Goal: Task Accomplishment & Management: Manage account settings

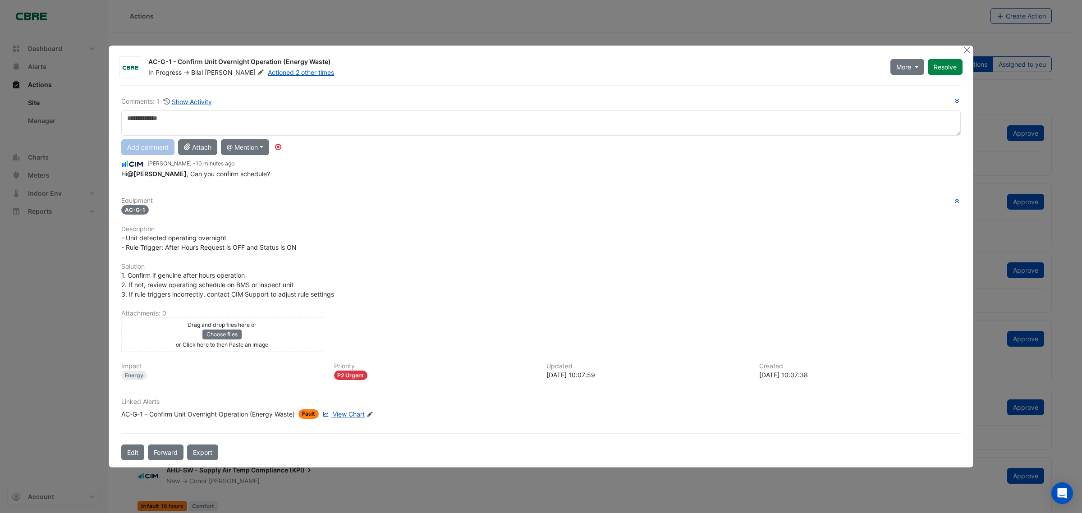
click at [350, 412] on span "View Chart" at bounding box center [349, 414] width 32 height 8
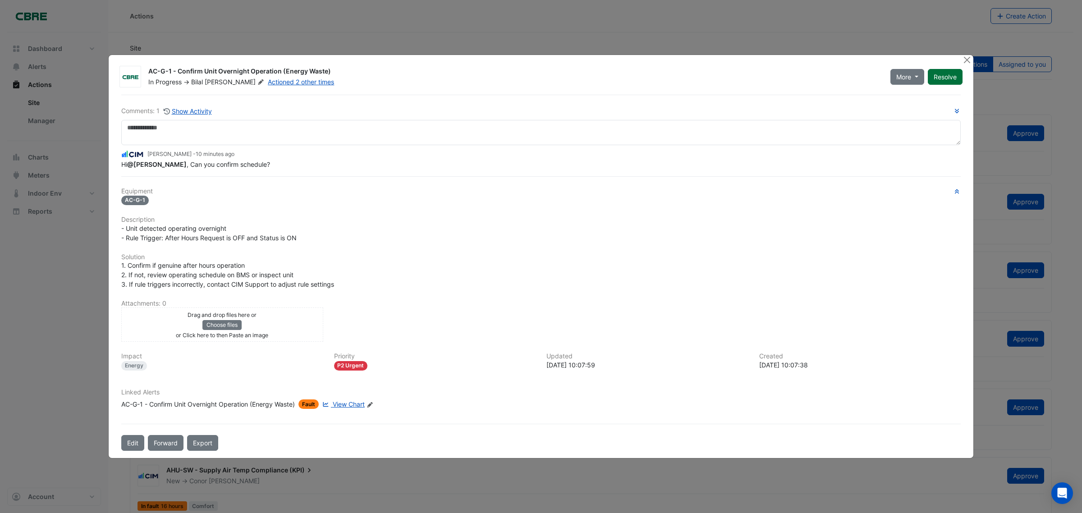
click at [938, 82] on button "Resolve" at bounding box center [945, 77] width 35 height 16
click at [345, 402] on span "Fault" at bounding box center [341, 404] width 20 height 9
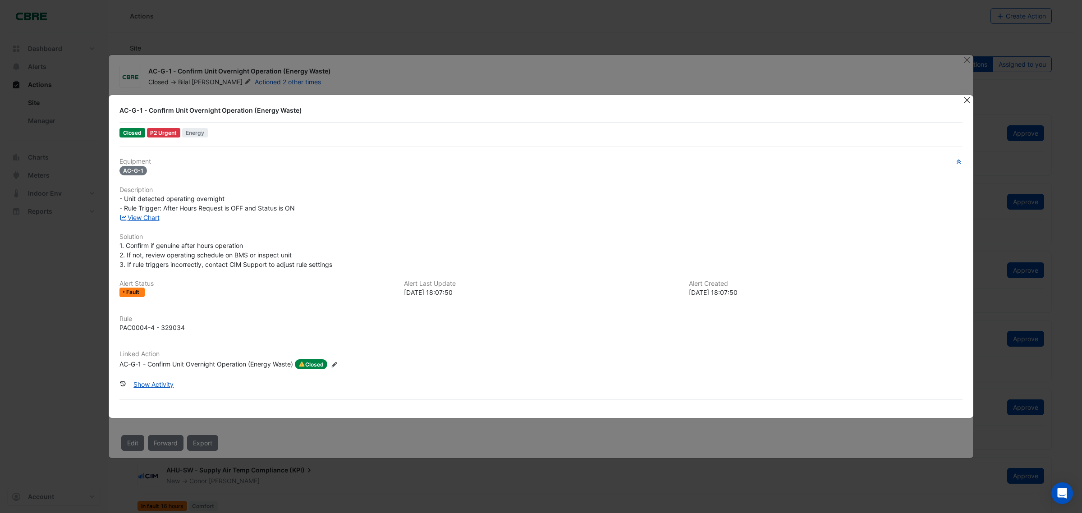
drag, startPoint x: 965, startPoint y: 100, endPoint x: 941, endPoint y: 104, distance: 24.6
click at [964, 100] on button "Close" at bounding box center [966, 99] width 9 height 9
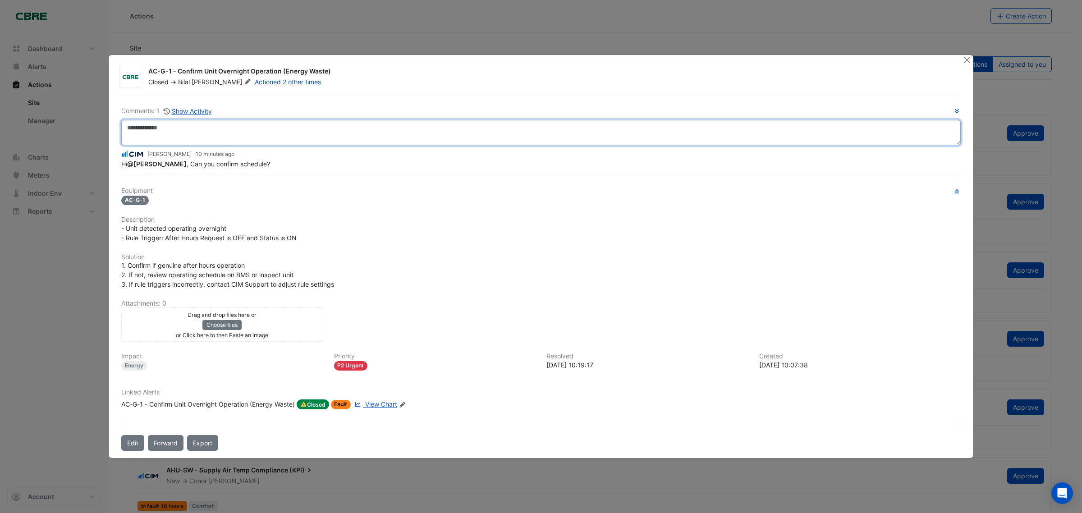
click at [155, 132] on textarea at bounding box center [541, 132] width 840 height 25
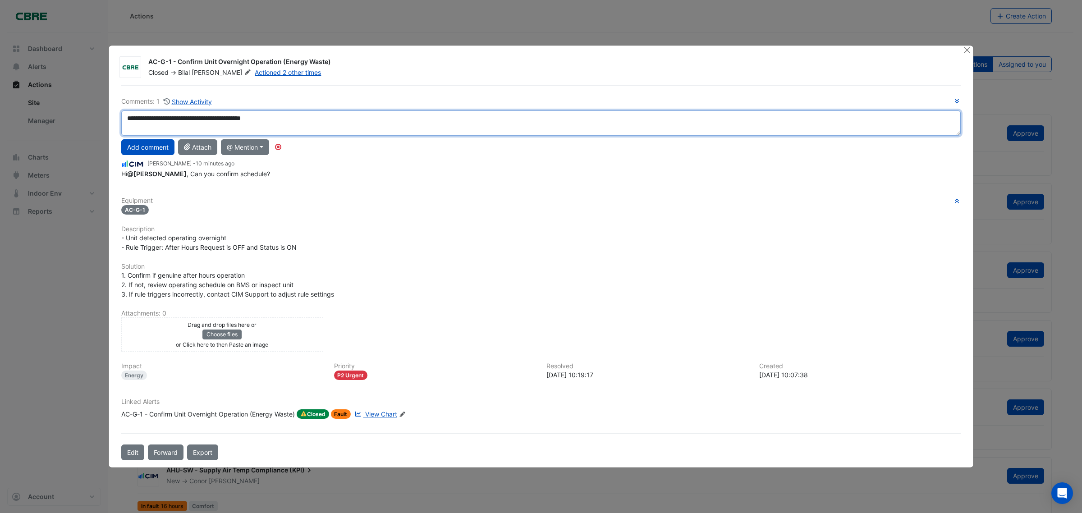
drag, startPoint x: 213, startPoint y: 117, endPoint x: 234, endPoint y: 116, distance: 21.2
click at [234, 116] on textarea "**********" at bounding box center [541, 122] width 840 height 25
type textarea "**********"
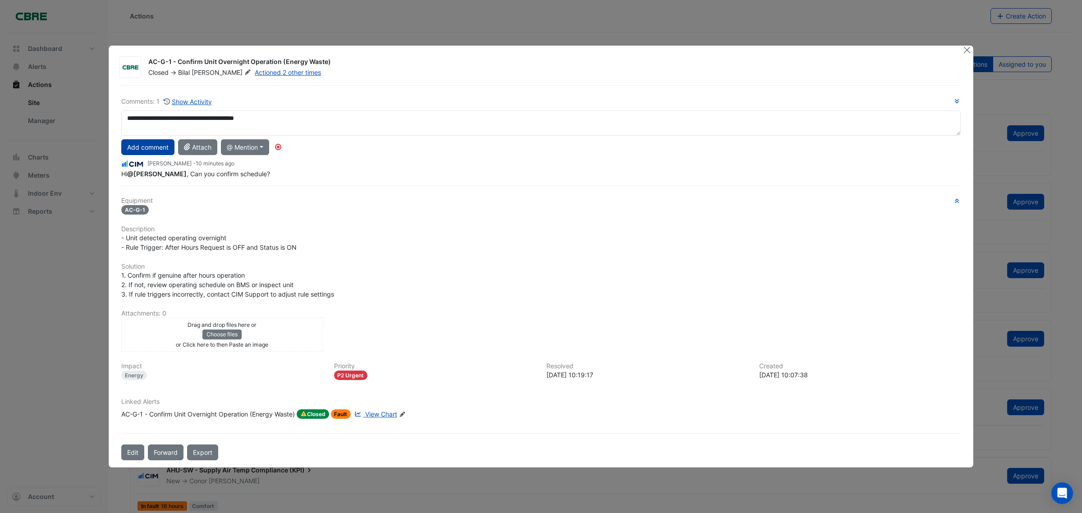
click at [130, 149] on button "Add comment" at bounding box center [147, 147] width 53 height 16
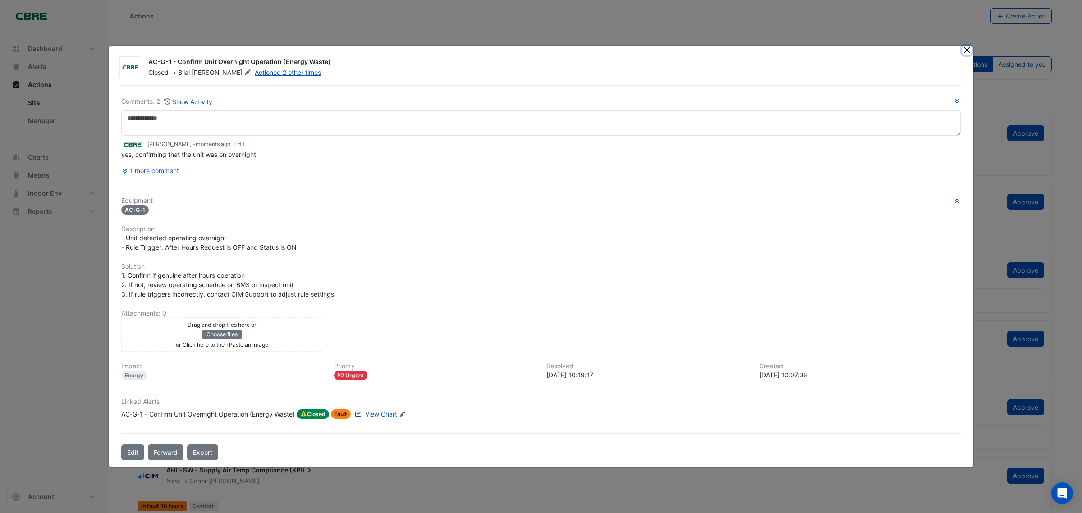
click at [966, 53] on button "Close" at bounding box center [966, 50] width 9 height 9
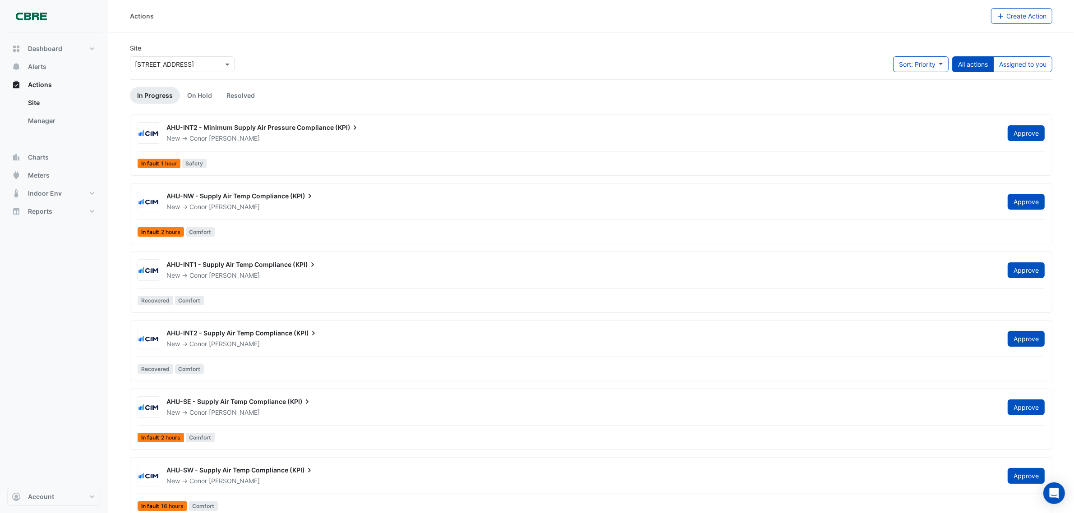
click at [167, 165] on span "1 hour" at bounding box center [169, 163] width 16 height 5
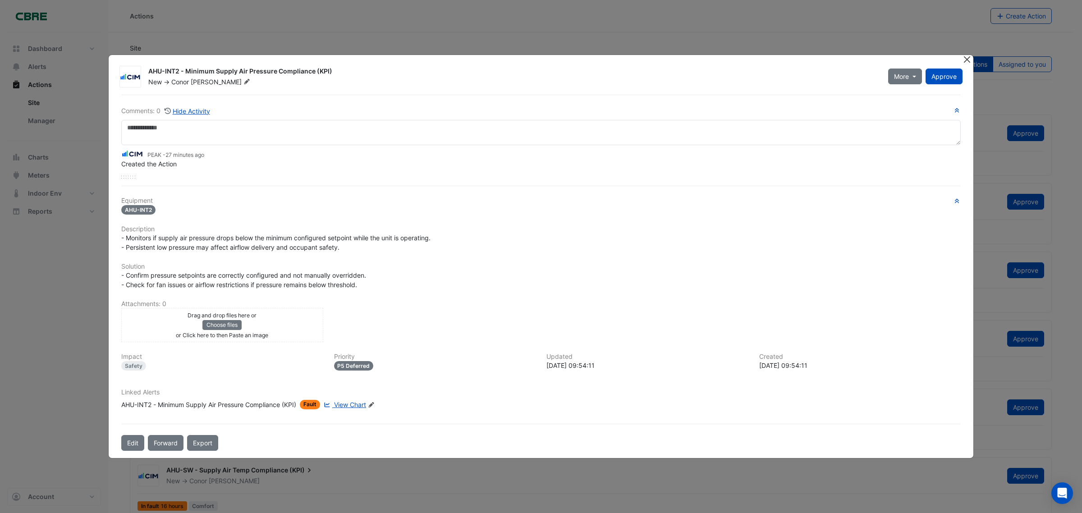
click at [966, 62] on button "Close" at bounding box center [966, 59] width 9 height 9
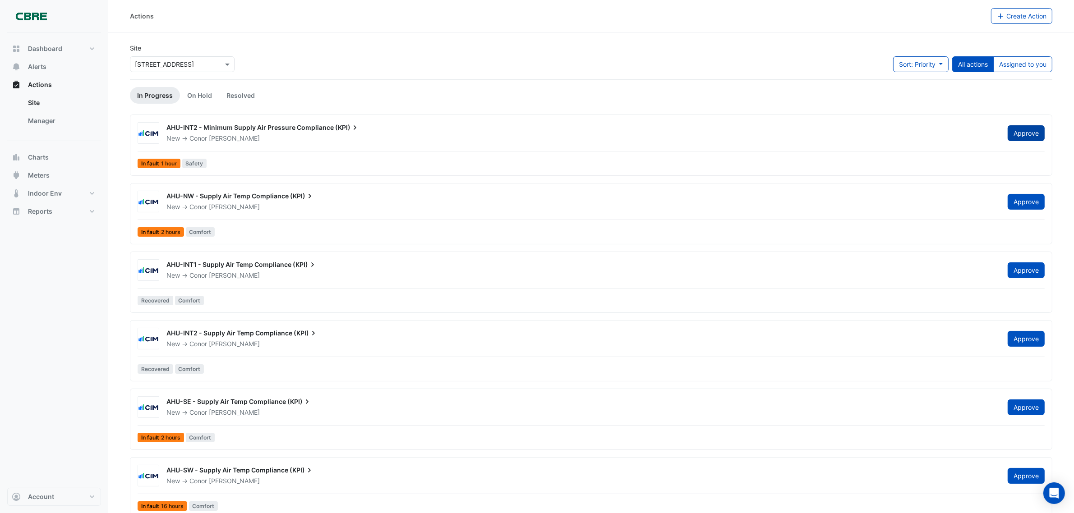
click at [1022, 138] on button "Approve" at bounding box center [1025, 133] width 37 height 16
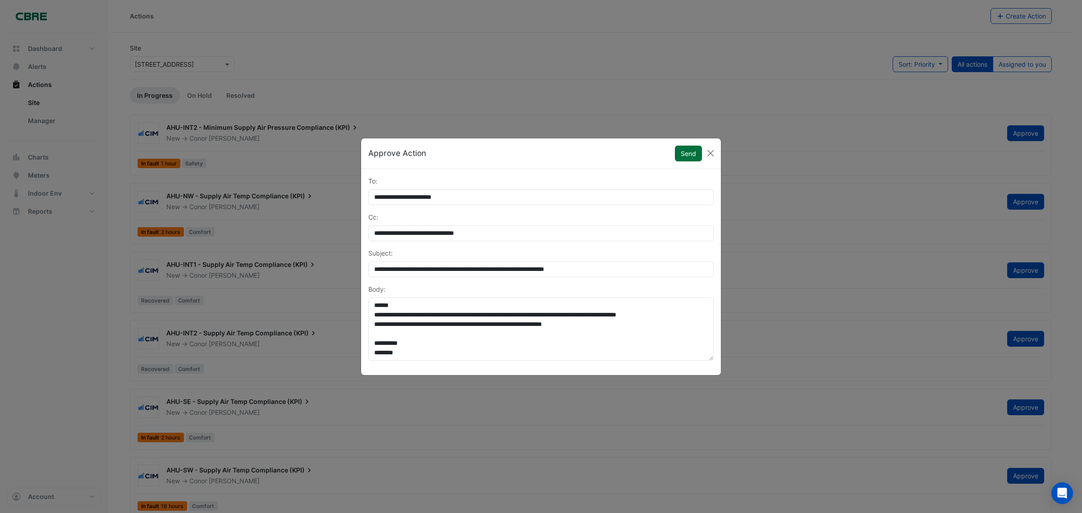
click at [689, 152] on button "Send" at bounding box center [688, 154] width 27 height 16
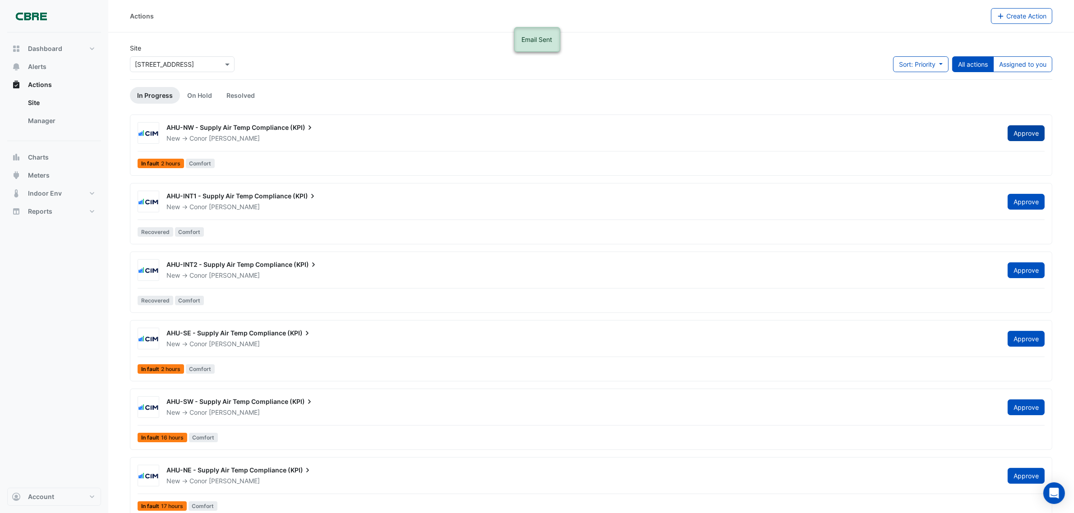
click at [1029, 131] on span "Approve" at bounding box center [1025, 133] width 25 height 8
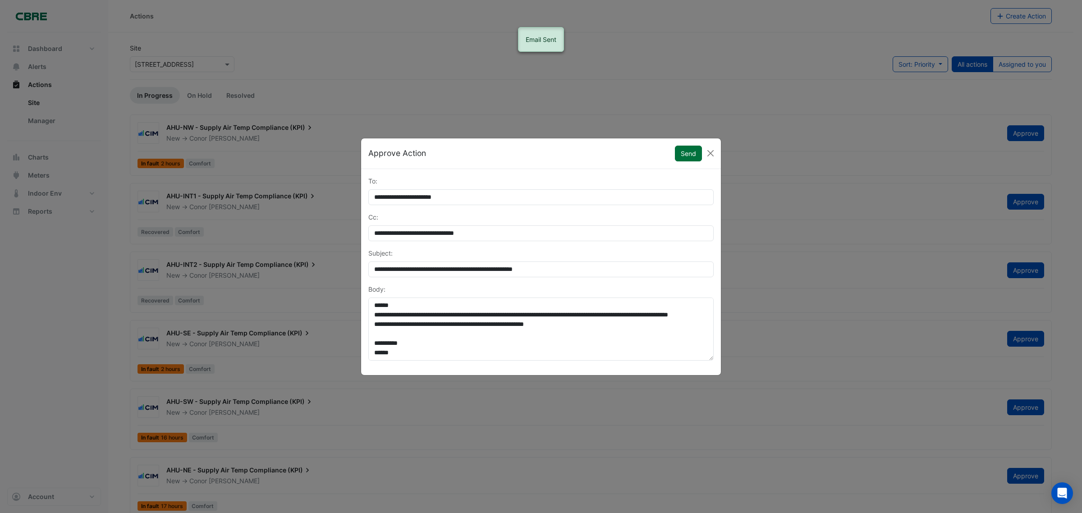
drag, startPoint x: 681, startPoint y: 148, endPoint x: 702, endPoint y: 150, distance: 20.8
click at [681, 149] on button "Send" at bounding box center [688, 154] width 27 height 16
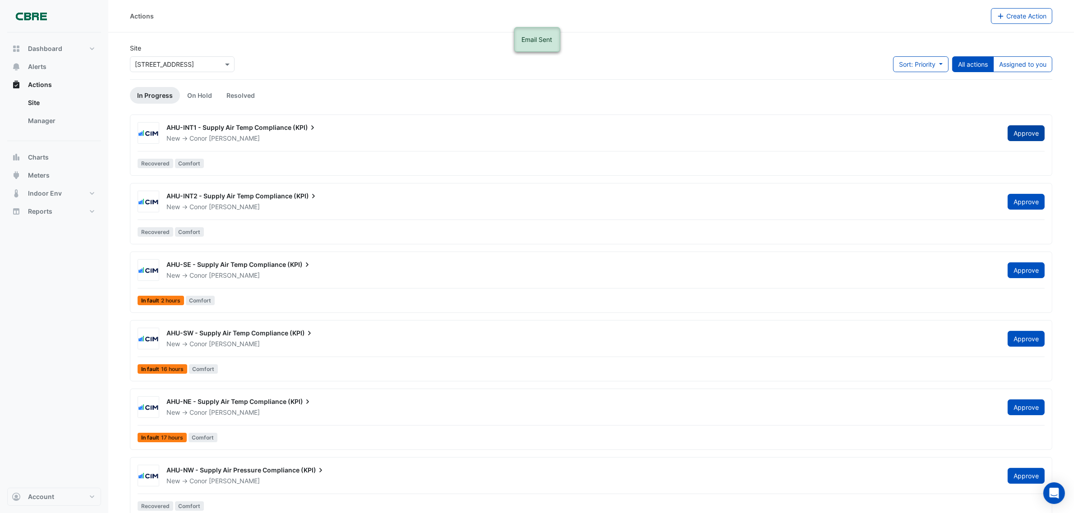
click at [1021, 133] on span "Approve" at bounding box center [1025, 133] width 25 height 8
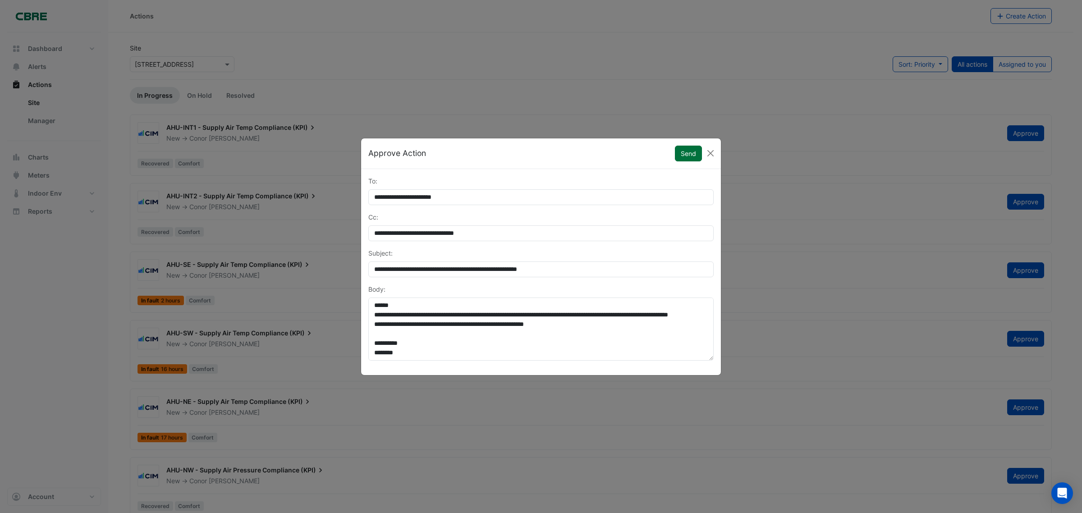
click at [686, 156] on button "Send" at bounding box center [688, 154] width 27 height 16
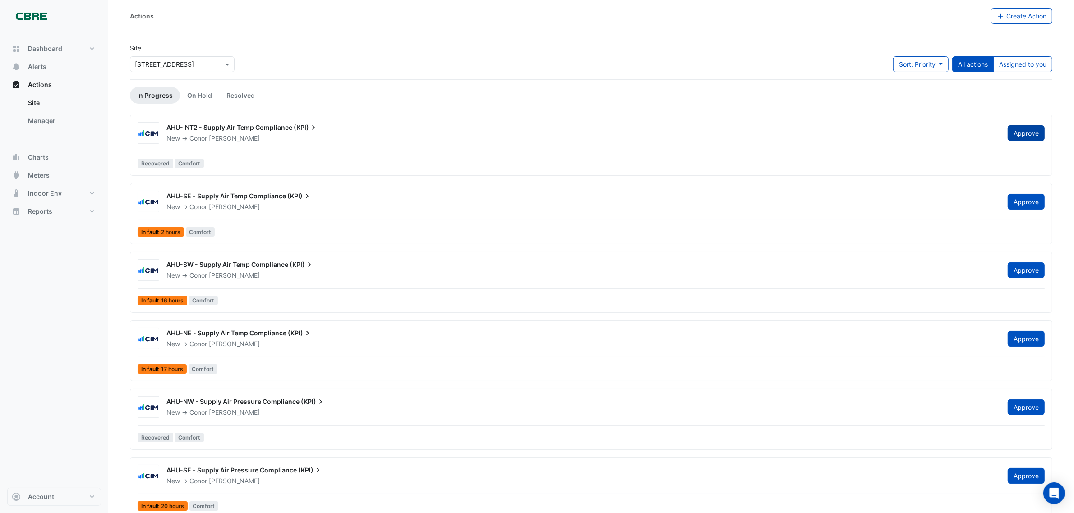
click at [1033, 129] on span "Approve" at bounding box center [1025, 133] width 25 height 8
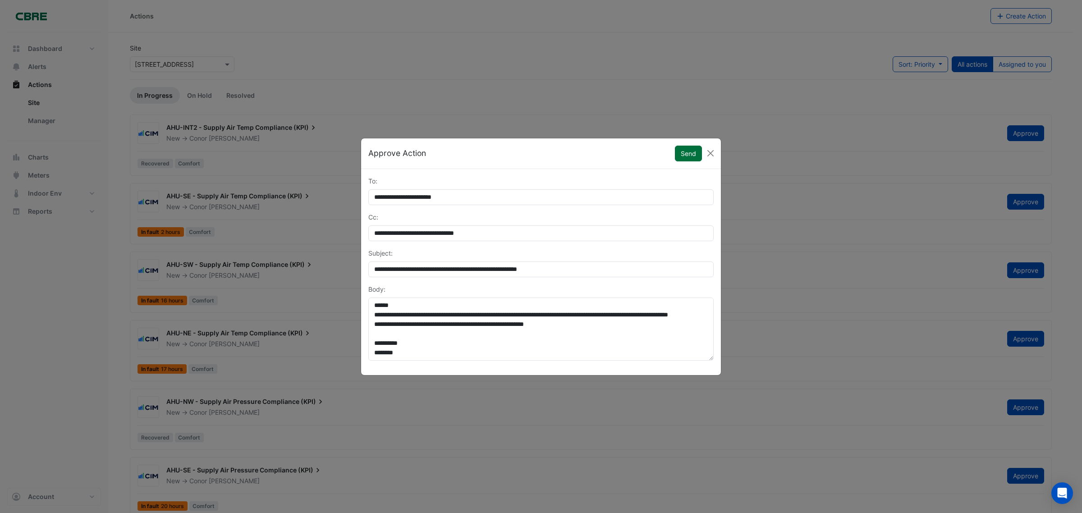
click at [691, 147] on button "Send" at bounding box center [688, 154] width 27 height 16
